Goal: Transaction & Acquisition: Purchase product/service

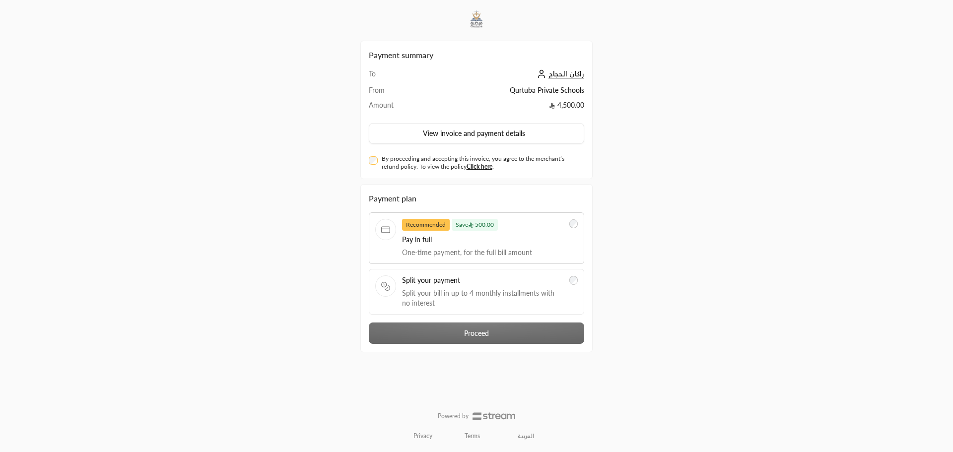
click at [580, 281] on div "Split your payment Split your bill in up to 4 monthly installments with no inte…" at bounding box center [477, 292] width 216 height 46
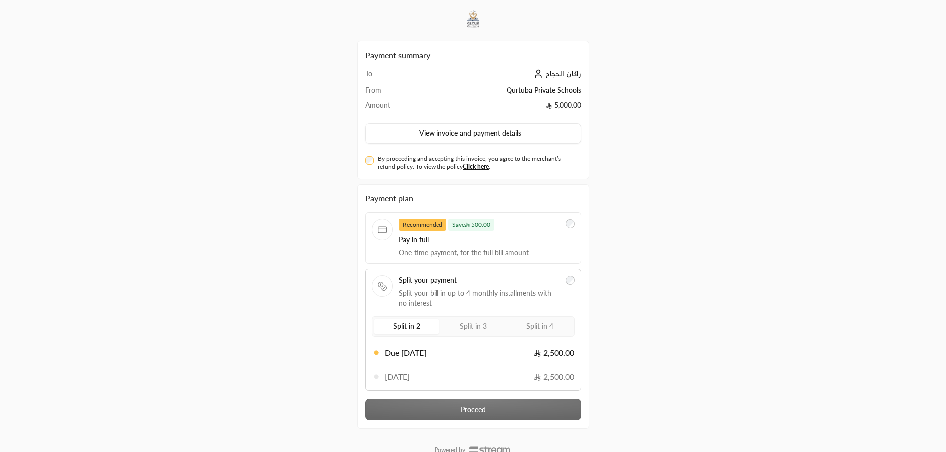
click at [476, 324] on span "Split in 3" at bounding box center [473, 326] width 27 height 8
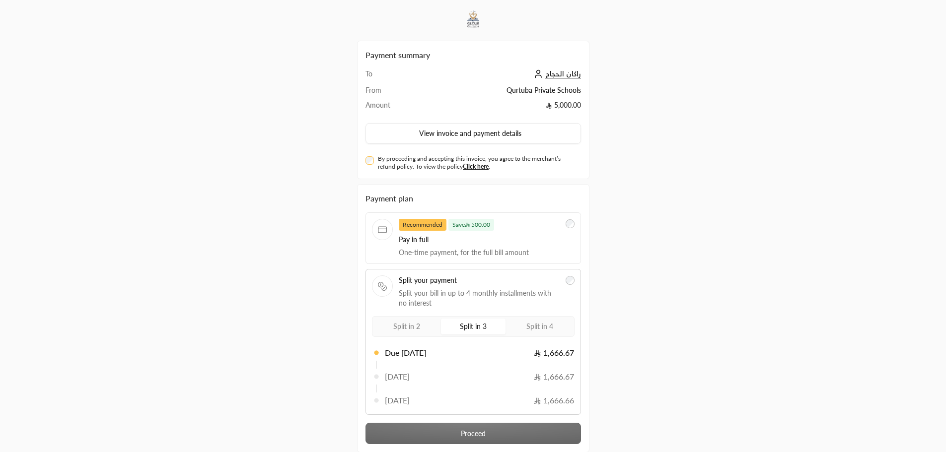
click at [529, 326] on span "Split in 4" at bounding box center [539, 326] width 27 height 8
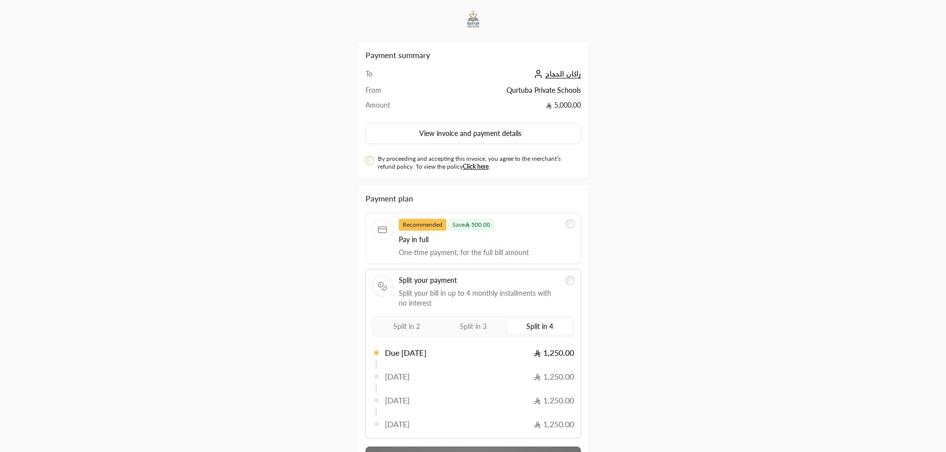
click at [499, 331] on label "Split in 3" at bounding box center [473, 327] width 65 height 16
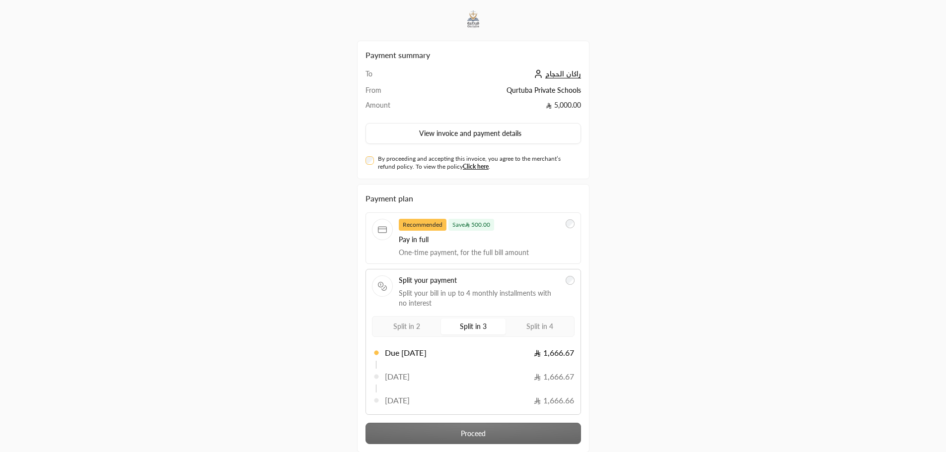
click at [421, 324] on label "Split in 2" at bounding box center [406, 327] width 65 height 16
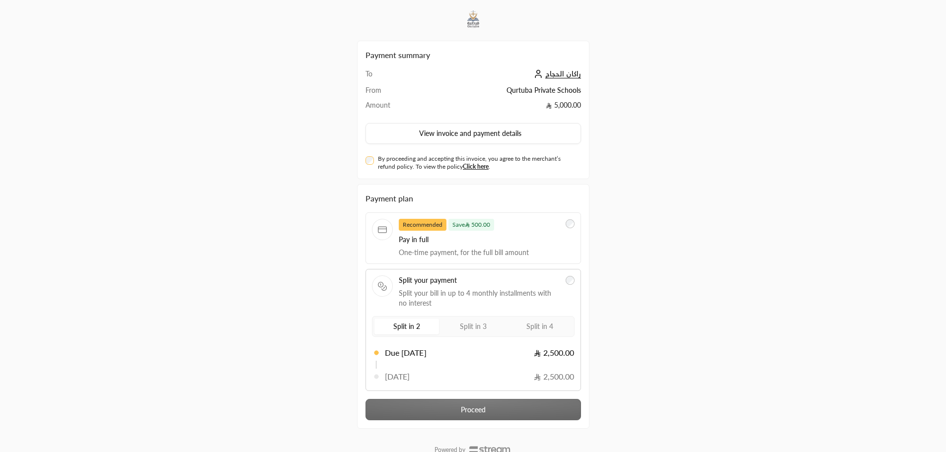
click at [496, 328] on label "Split in 3" at bounding box center [473, 327] width 65 height 16
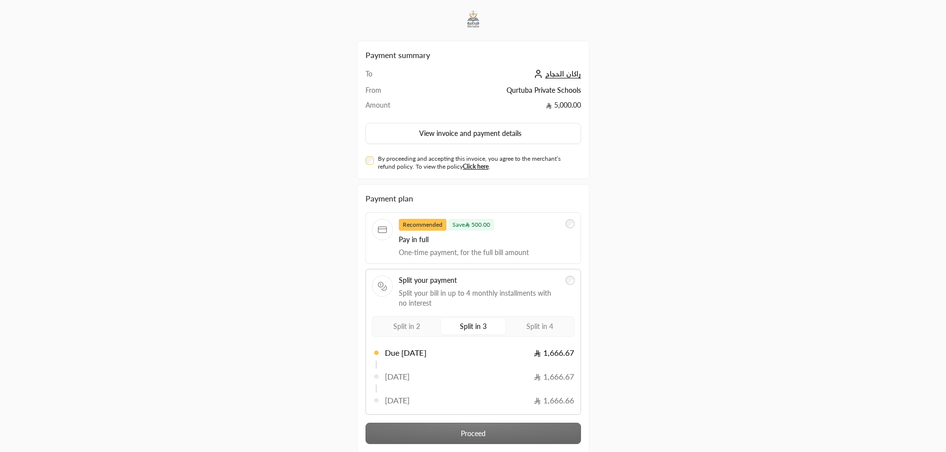
click at [551, 326] on span "Split in 4" at bounding box center [539, 326] width 27 height 8
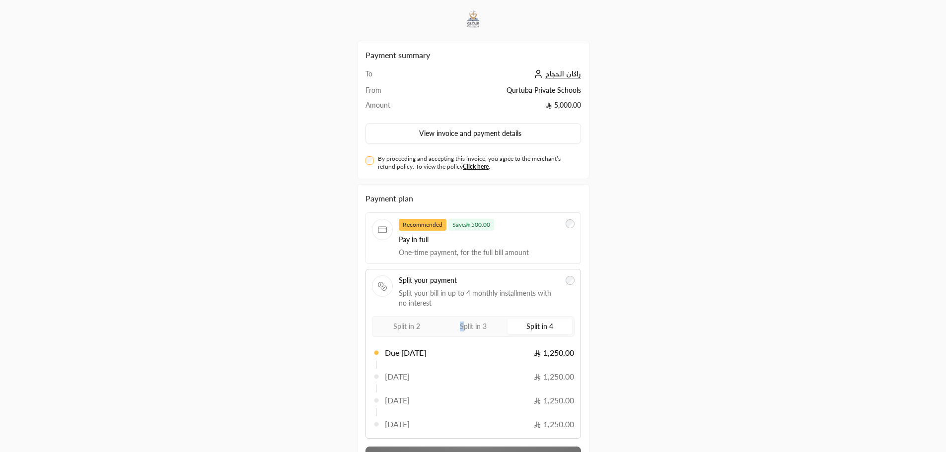
drag, startPoint x: 462, startPoint y: 323, endPoint x: 421, endPoint y: 323, distance: 40.7
click at [461, 323] on span "Split in 3" at bounding box center [473, 326] width 27 height 8
click at [411, 323] on span "Split in 2" at bounding box center [406, 326] width 27 height 8
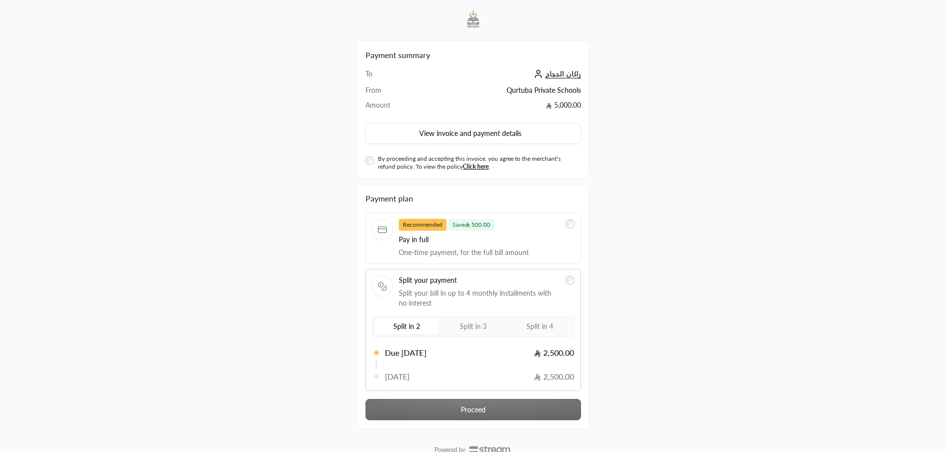
click at [481, 328] on span "Split in 3" at bounding box center [473, 326] width 27 height 8
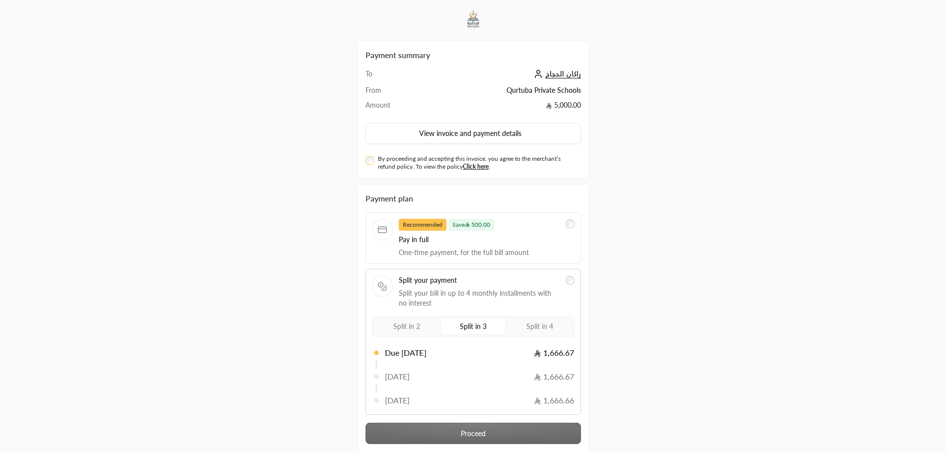
click at [530, 326] on span "Split in 4" at bounding box center [539, 326] width 27 height 8
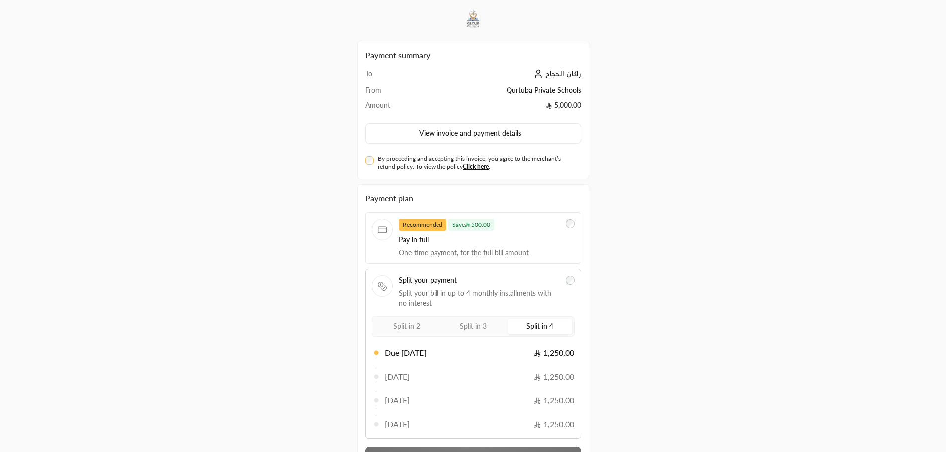
click at [469, 329] on span "Split in 3" at bounding box center [473, 326] width 27 height 8
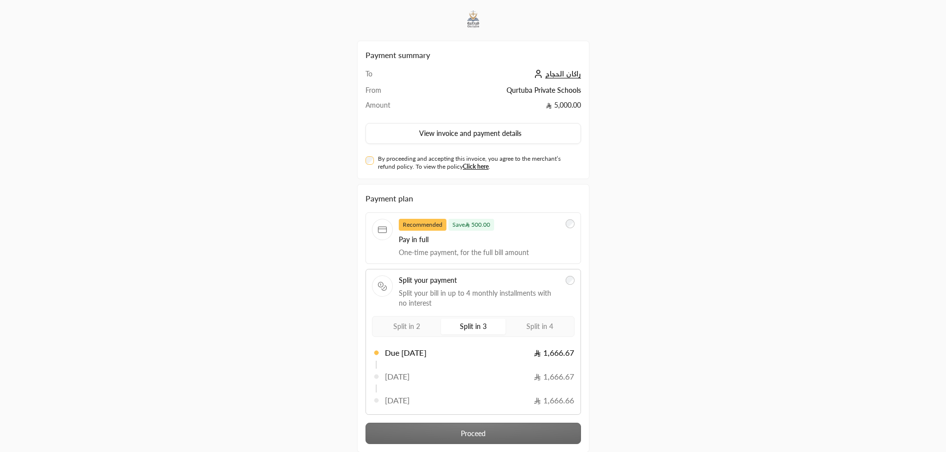
click at [420, 330] on span "Split in 2" at bounding box center [406, 326] width 27 height 8
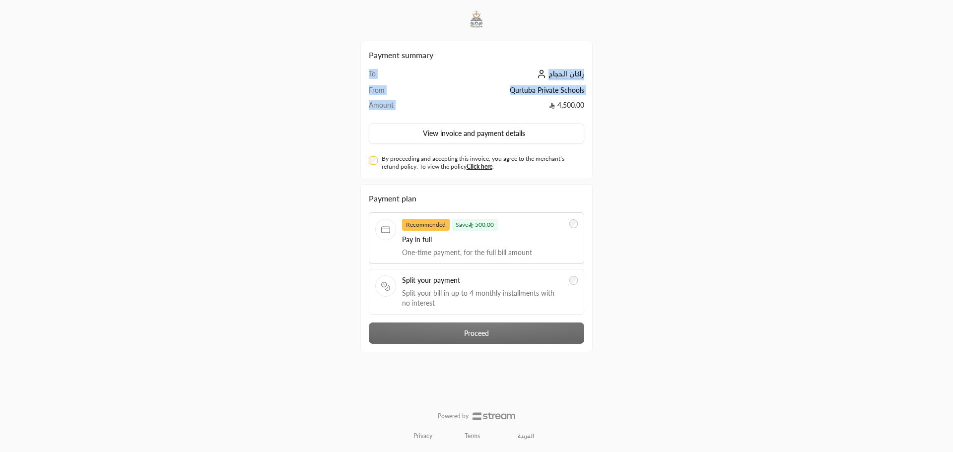
drag, startPoint x: 549, startPoint y: 104, endPoint x: 591, endPoint y: 105, distance: 42.2
click at [590, 103] on div "Payment summary To [PERSON_NAME] From Qurtuba Private Schools Amount 4,500.00 V…" at bounding box center [477, 110] width 232 height 139
click at [614, 161] on div "Payment summary To [PERSON_NAME] From Qurtuba Private Schools Amount 4,500.00 V…" at bounding box center [476, 226] width 477 height 452
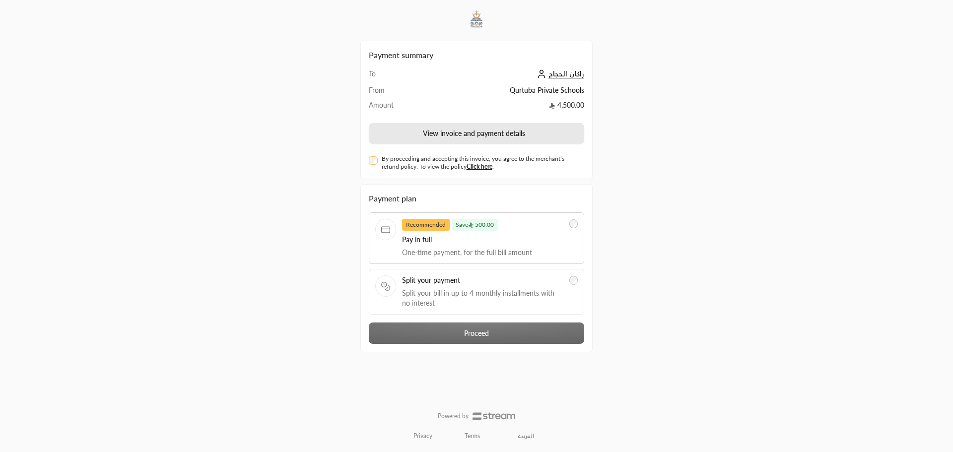
click at [445, 136] on button "View invoice and payment details" at bounding box center [477, 133] width 216 height 21
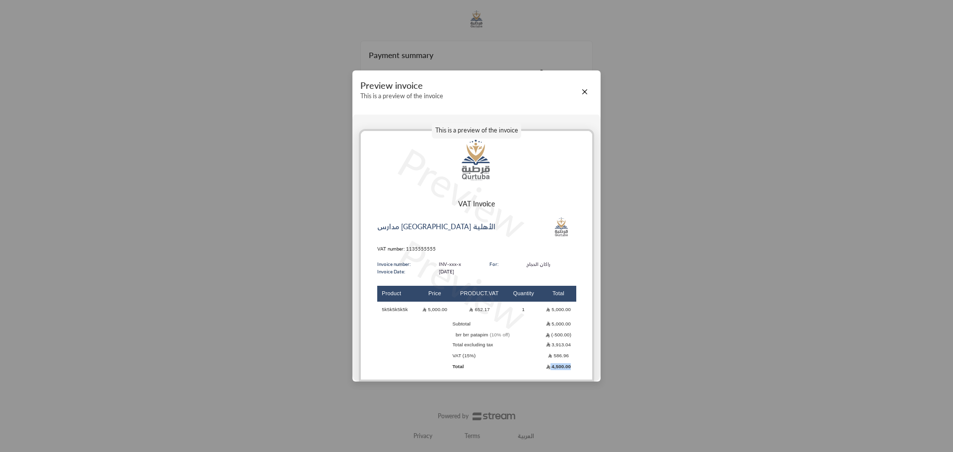
drag, startPoint x: 551, startPoint y: 370, endPoint x: 579, endPoint y: 362, distance: 28.9
click at [579, 362] on div "VAT Invoice مدارس [GEOGRAPHIC_DATA] الأهلية VAT number: 1135555555 Invoice numb…" at bounding box center [476, 286] width 231 height 174
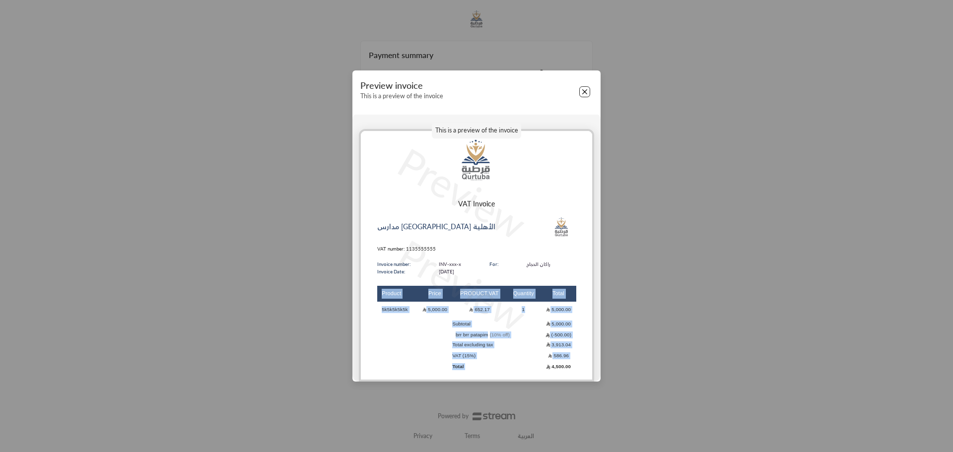
click at [587, 91] on button "Close" at bounding box center [585, 91] width 11 height 11
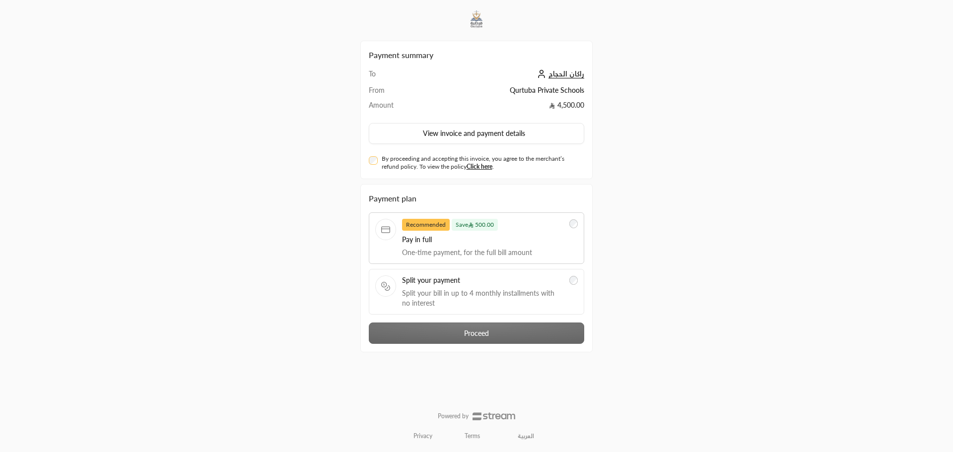
click at [567, 294] on label "Split your payment Split your bill in up to 4 monthly installments with no inte…" at bounding box center [476, 292] width 203 height 33
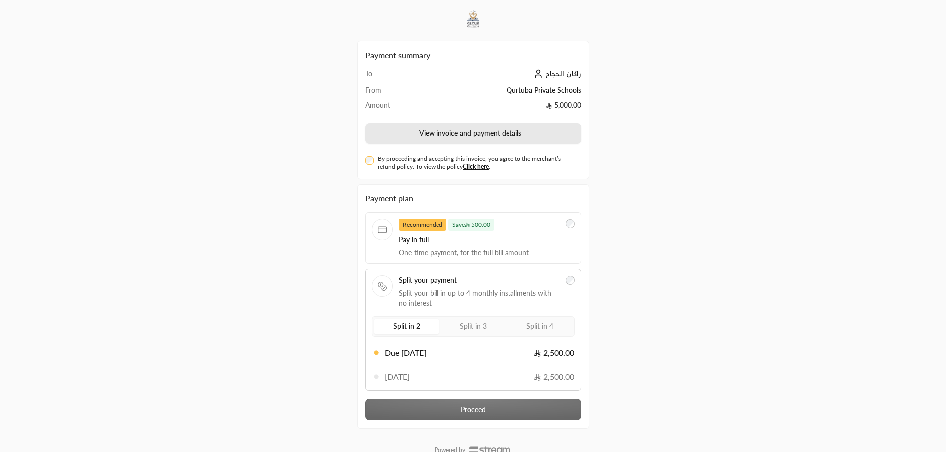
click at [495, 129] on button "View invoice and payment details" at bounding box center [473, 133] width 216 height 21
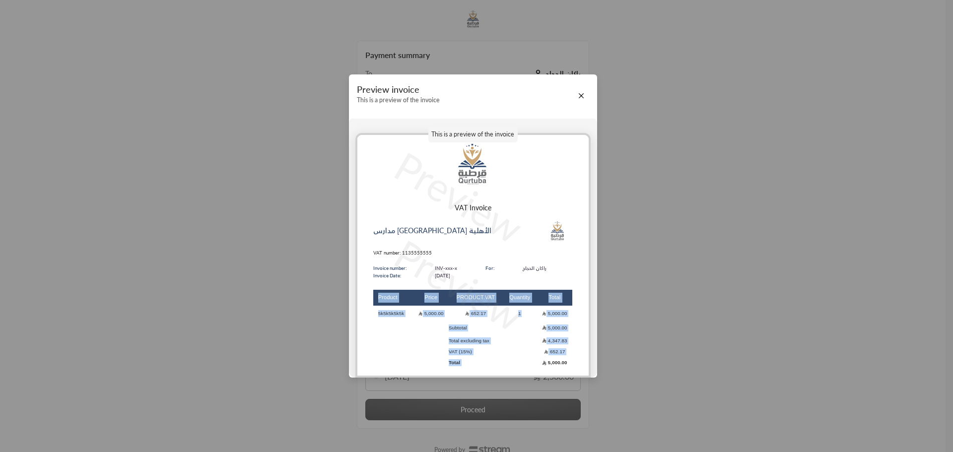
drag, startPoint x: 540, startPoint y: 363, endPoint x: 595, endPoint y: 277, distance: 102.2
click at [587, 365] on div "VAT Invoice مدارس [GEOGRAPHIC_DATA] الأهلية VAT number: 1135555555 Invoice numb…" at bounding box center [473, 286] width 231 height 166
click at [580, 95] on button "Close" at bounding box center [581, 95] width 11 height 11
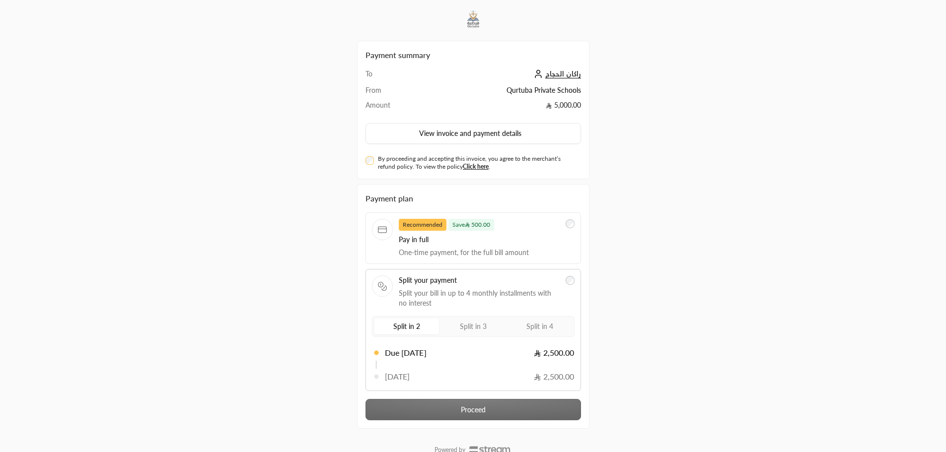
click at [568, 229] on div at bounding box center [570, 238] width 9 height 39
click at [577, 231] on div "Recommended Save 500.00 Pay in full One-time payment, for the full bill amount" at bounding box center [473, 239] width 216 height 52
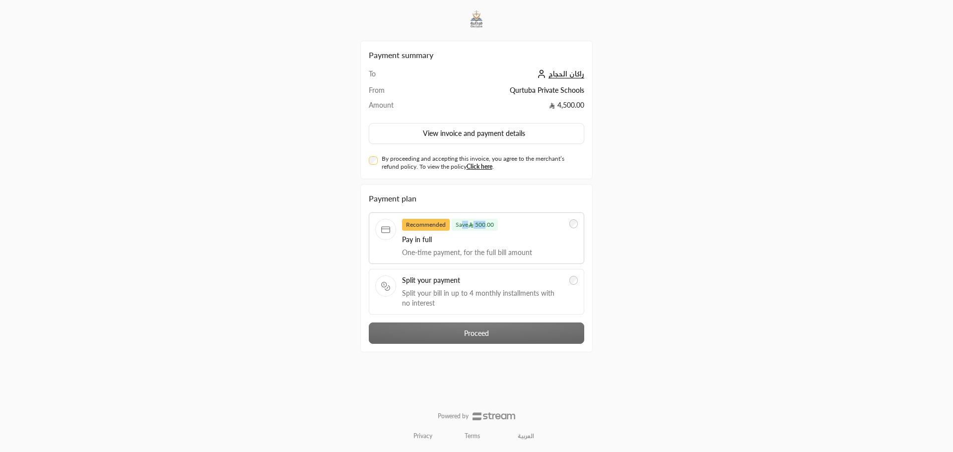
drag, startPoint x: 460, startPoint y: 225, endPoint x: 487, endPoint y: 226, distance: 26.3
click at [487, 226] on span "Save 500.00" at bounding box center [475, 225] width 46 height 12
click at [483, 226] on span "Save 500.00" at bounding box center [475, 225] width 46 height 12
click at [645, 245] on div "Payment summary To [PERSON_NAME] From Qurtuba Private Schools Amount 4,500.00 V…" at bounding box center [476, 226] width 477 height 452
click at [408, 165] on label "By proceeding and accepting this invoice, you agree to the merchant’s refund po…" at bounding box center [481, 163] width 199 height 16
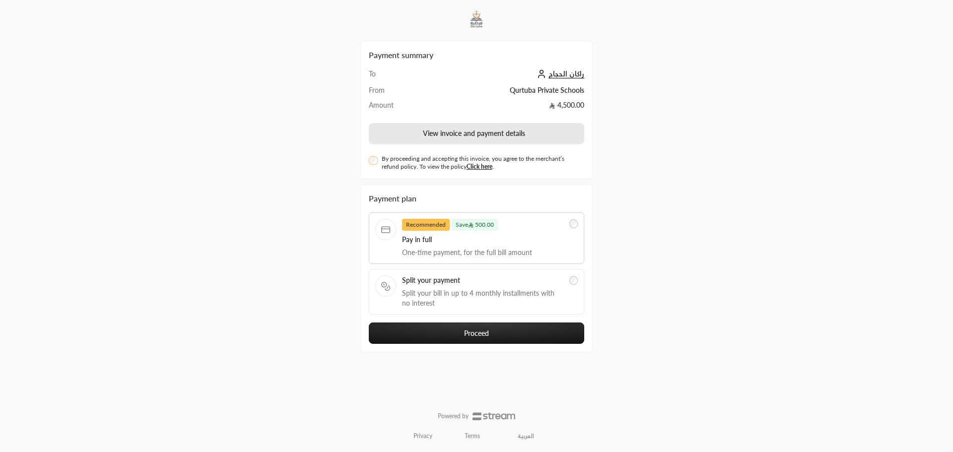
click at [439, 142] on button "View invoice and payment details" at bounding box center [477, 133] width 216 height 21
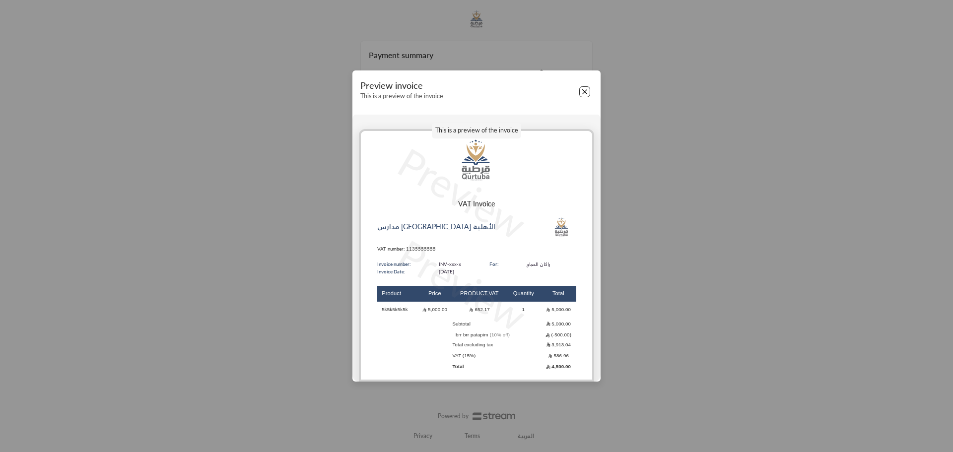
click at [583, 99] on div "Preview invoice This is a preview of the invoice" at bounding box center [477, 92] width 248 height 42
click at [585, 94] on button "Close" at bounding box center [585, 91] width 11 height 11
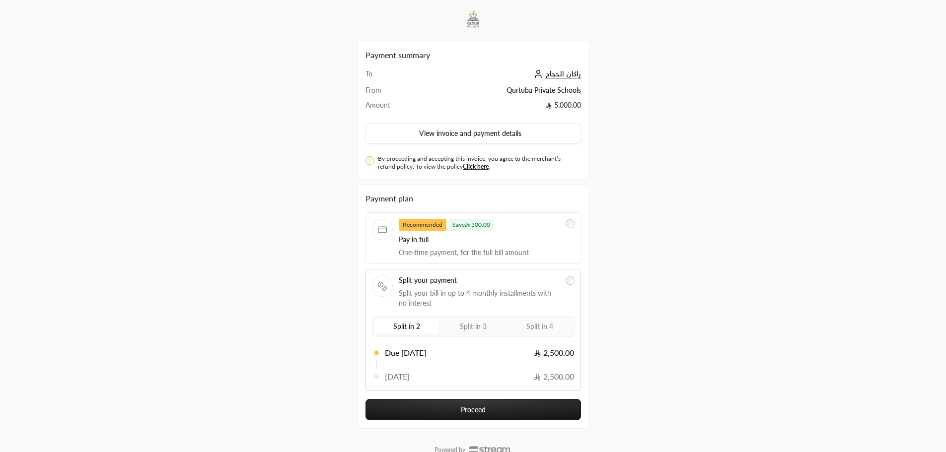
click at [578, 224] on div "Recommended Save 500.00 Pay in full One-time payment, for the full bill amount" at bounding box center [473, 239] width 216 height 52
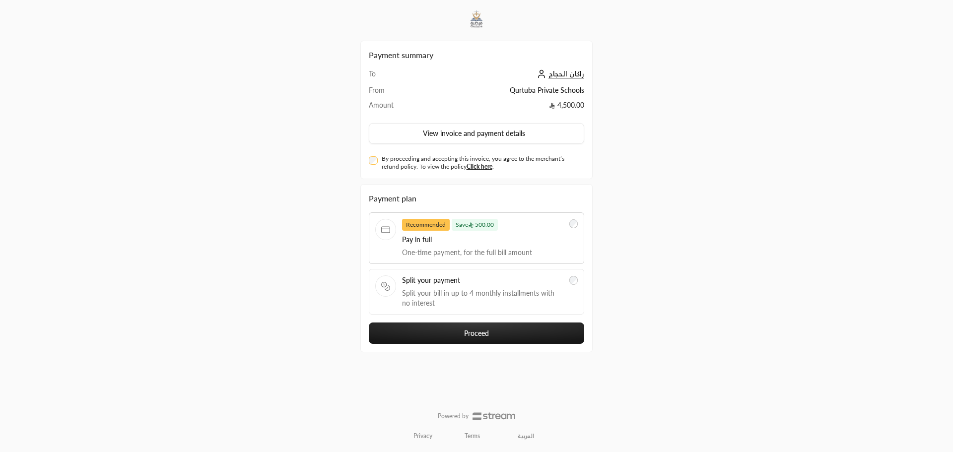
click at [569, 279] on label "Split your payment Split your bill in up to 4 monthly installments with no inte…" at bounding box center [476, 292] width 203 height 33
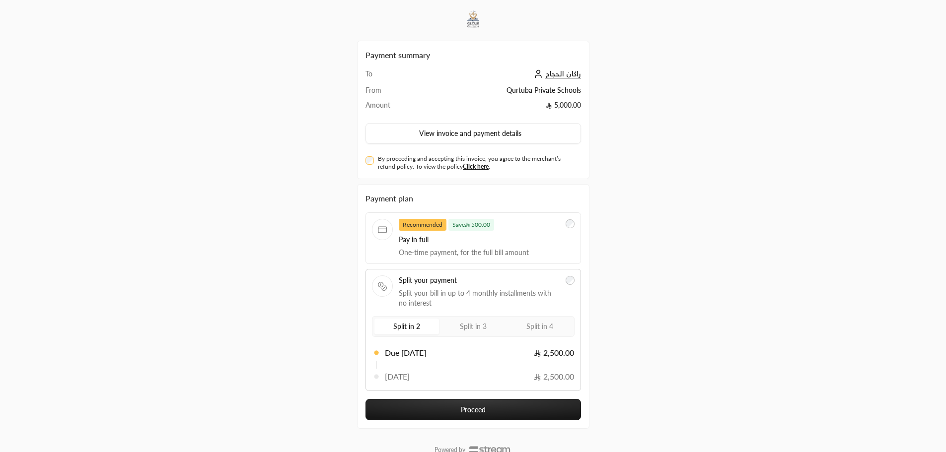
click at [568, 234] on div at bounding box center [570, 238] width 9 height 39
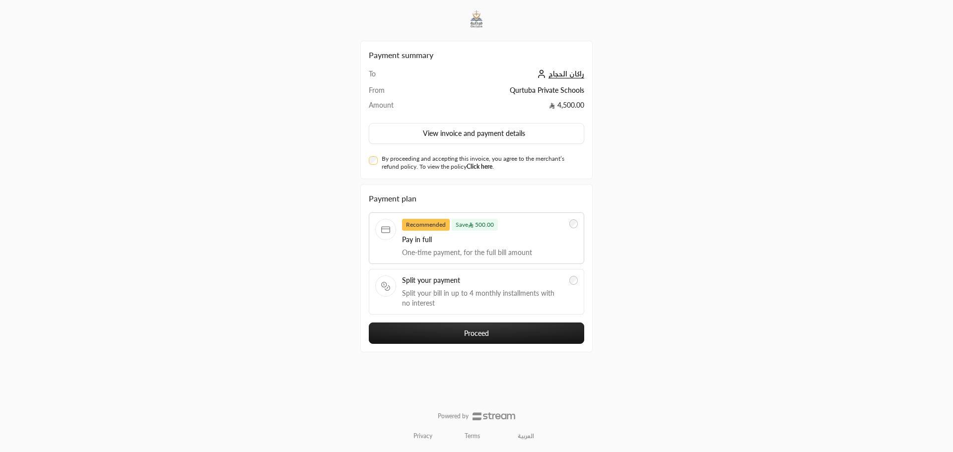
click at [479, 164] on link "Click here" at bounding box center [480, 166] width 26 height 7
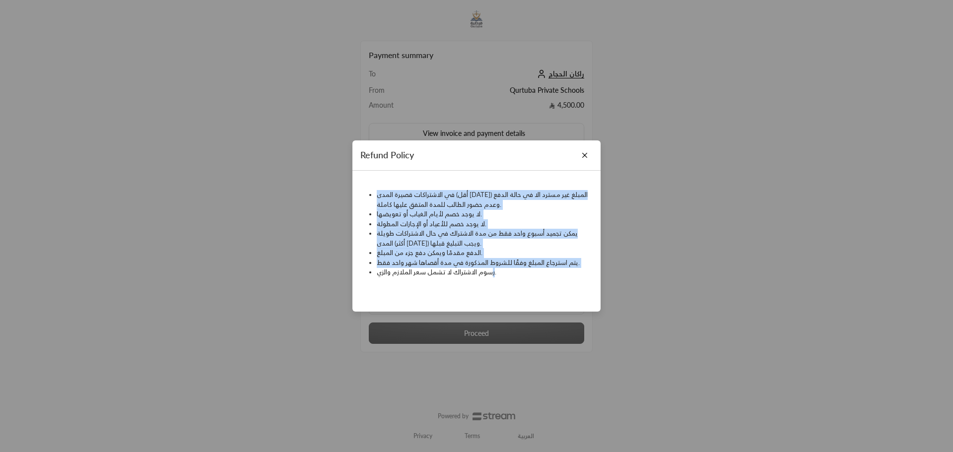
drag, startPoint x: 379, startPoint y: 201, endPoint x: 365, endPoint y: 176, distance: 28.0
click at [360, 176] on div "في الاشتراكات قصيرة المدى (أقل [DATE]) المبلغ غير مسترد الا في حالة الدفع وعدم …" at bounding box center [477, 241] width 248 height 141
click at [552, 213] on li "لا يوجد خصم لأيام الغياب أو تعويضها." at bounding box center [483, 215] width 213 height 10
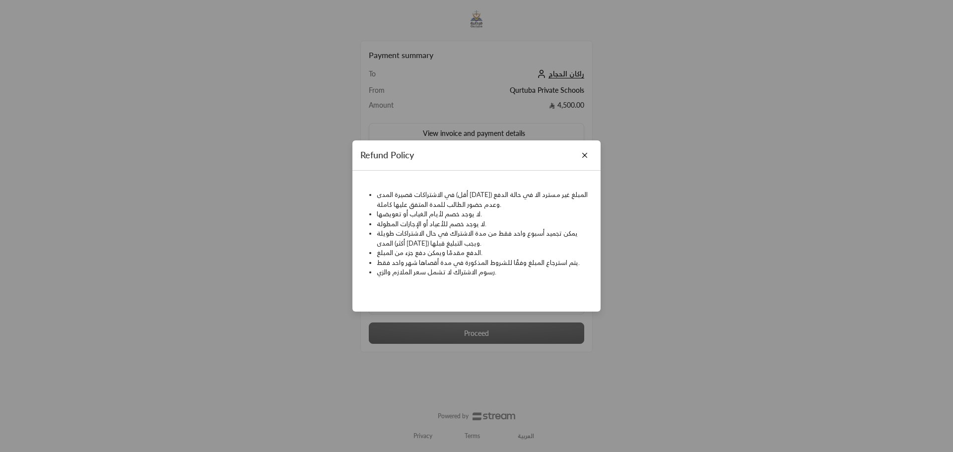
click at [591, 153] on div "Refund Policy" at bounding box center [477, 156] width 248 height 31
click at [588, 155] on button "Close" at bounding box center [585, 155] width 11 height 11
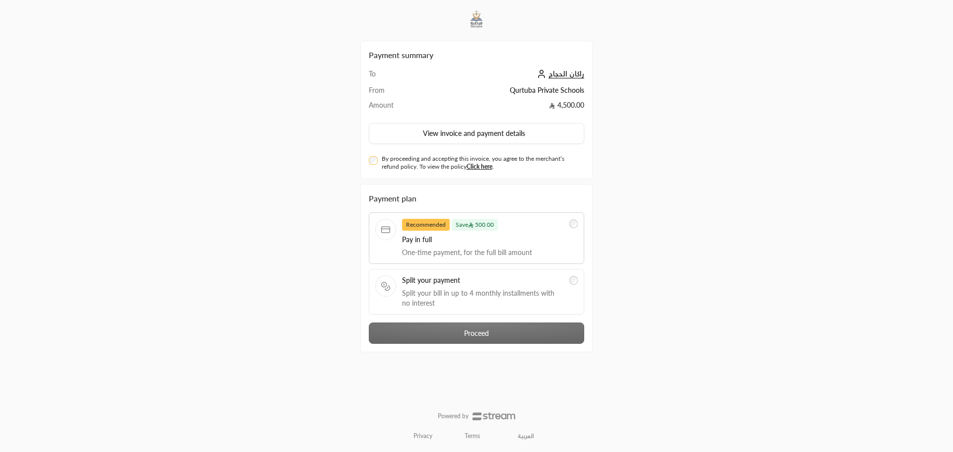
click at [475, 430] on div "Privacy Terms العربية" at bounding box center [477, 437] width 200 height 16
click at [476, 435] on link "Terms" at bounding box center [472, 437] width 15 height 8
